Goal: Navigation & Orientation: Find specific page/section

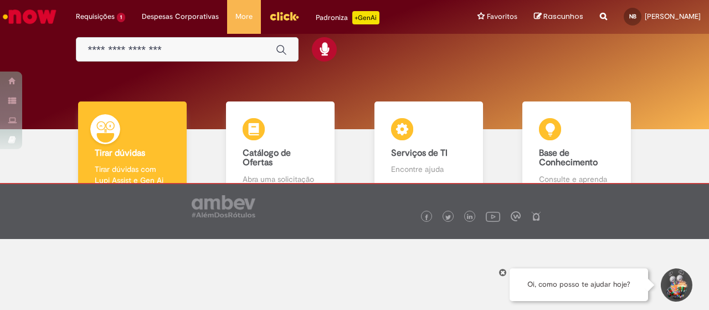
scroll to position [64, 0]
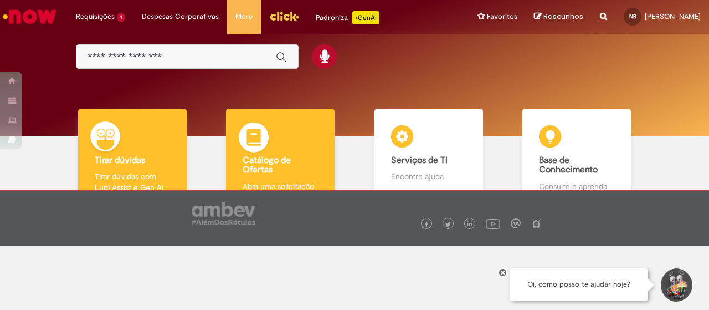
click at [295, 170] on h4 "Catálogo de Ofertas" at bounding box center [280, 165] width 75 height 19
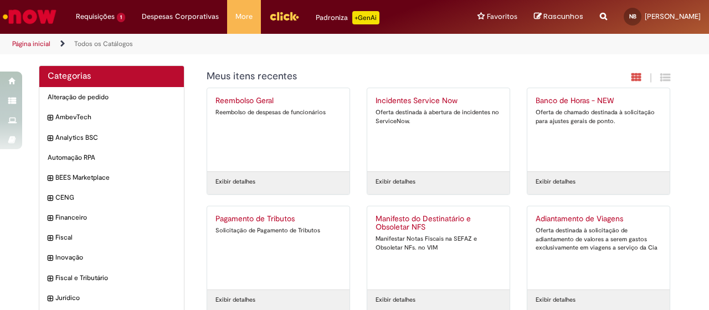
click at [316, 16] on div "Padroniza +GenAi" at bounding box center [348, 17] width 64 height 13
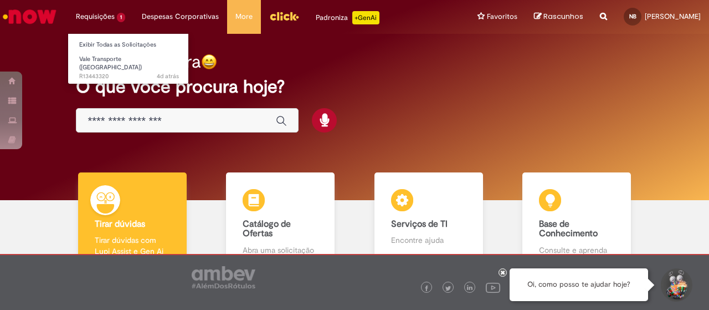
click at [102, 17] on li "Requisições 1 Exibir Todas as Solicitações Vale Transporte (VT) 4d atrás 4 dias…" at bounding box center [101, 16] width 66 height 33
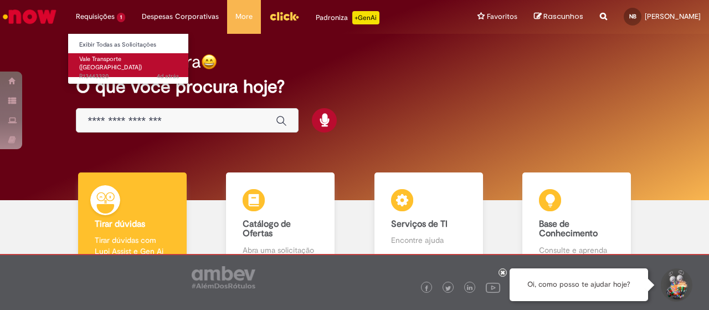
click at [107, 72] on span "4d atrás 4 dias atrás R13443320" at bounding box center [129, 76] width 100 height 9
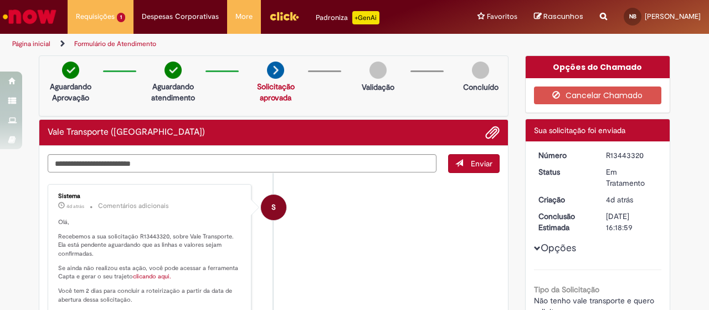
click at [23, 43] on link "Página inicial" at bounding box center [31, 43] width 38 height 9
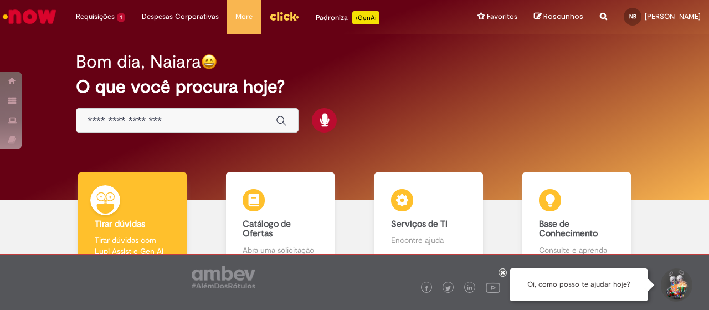
click at [105, 122] on input "Basta digitar aqui" at bounding box center [175, 121] width 177 height 13
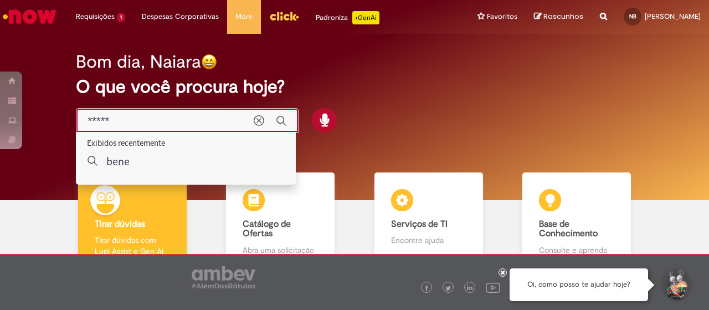
type input "******"
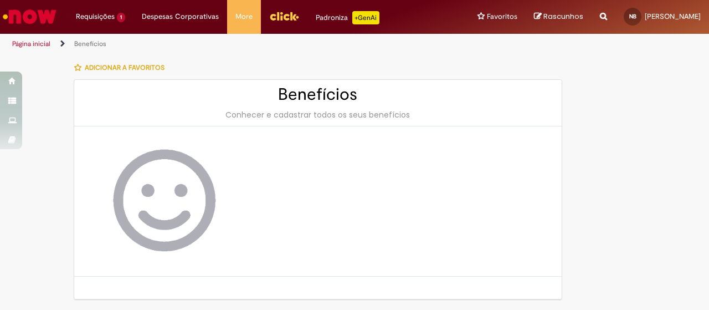
scroll to position [34, 0]
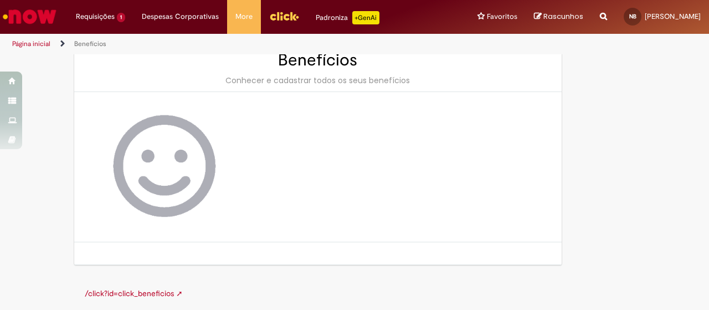
click at [145, 291] on link "/click?id=click_beneficios ➚" at bounding box center [134, 293] width 98 height 10
